Goal: Check status: Check status

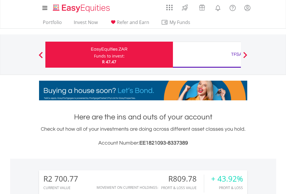
scroll to position [56, 91]
click at [94, 55] on div "Funds to invest:" at bounding box center [109, 56] width 31 height 6
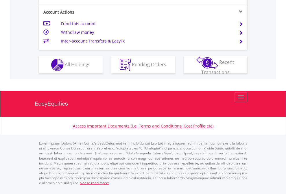
scroll to position [566, 0]
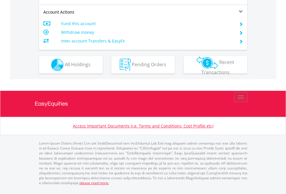
scroll to position [505, 0]
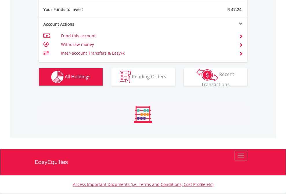
scroll to position [56, 91]
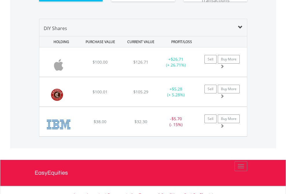
scroll to position [644, 0]
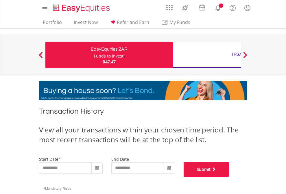
click at [229, 177] on button "Submit" at bounding box center [207, 169] width 46 height 14
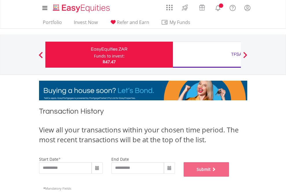
scroll to position [235, 0]
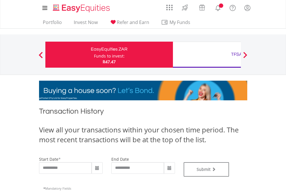
click at [207, 55] on div "TFSA" at bounding box center [237, 54] width 121 height 8
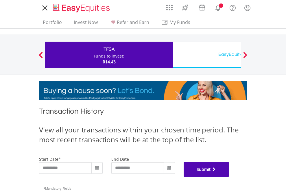
click at [229, 177] on button "Submit" at bounding box center [207, 169] width 46 height 14
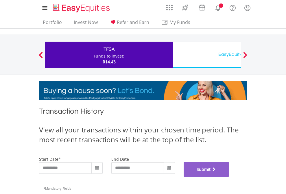
scroll to position [235, 0]
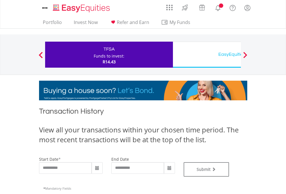
click at [207, 55] on div "EasyEquities USD" at bounding box center [237, 54] width 121 height 8
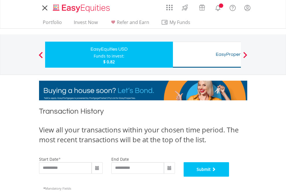
click at [229, 177] on button "Submit" at bounding box center [207, 169] width 46 height 14
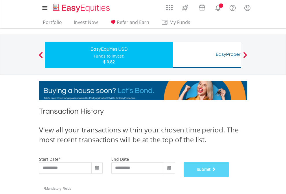
scroll to position [235, 0]
